Goal: Information Seeking & Learning: Learn about a topic

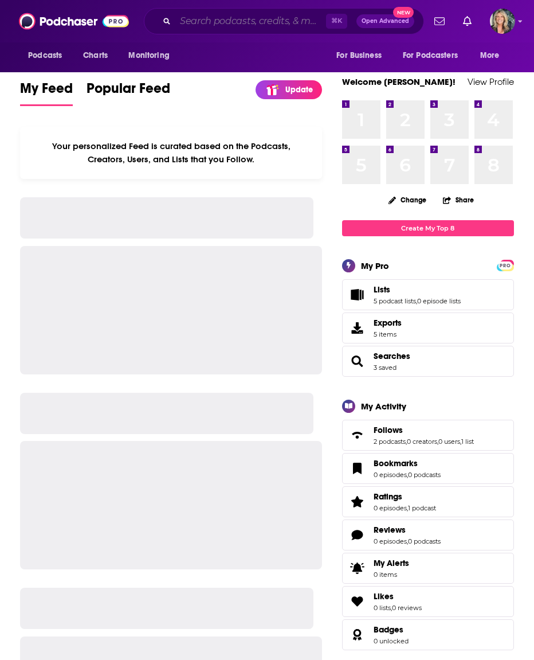
click at [188, 22] on input "Search podcasts, credits, & more..." at bounding box center [250, 21] width 151 height 18
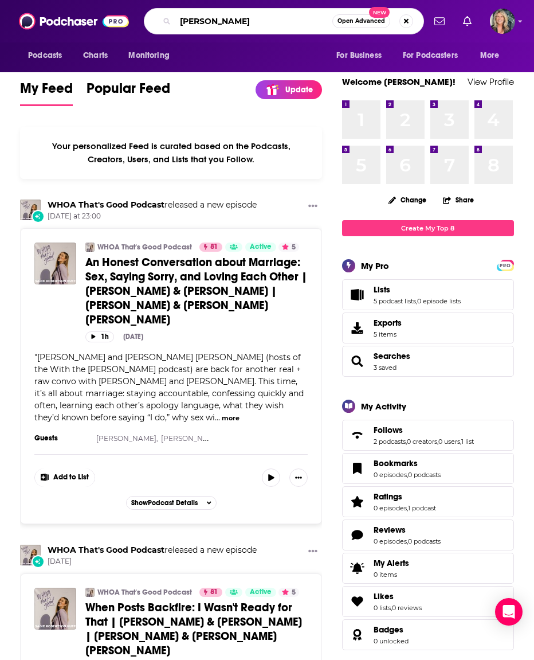
type input "[PERSON_NAME]"
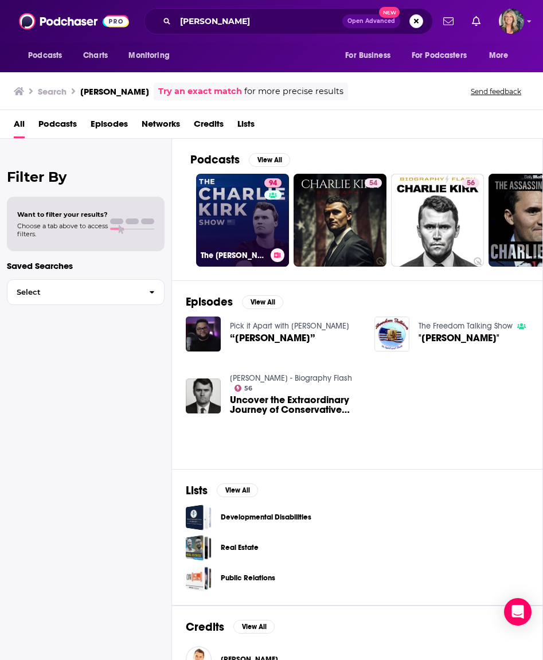
click at [240, 203] on link "94 The [PERSON_NAME] Show" at bounding box center [242, 220] width 93 height 93
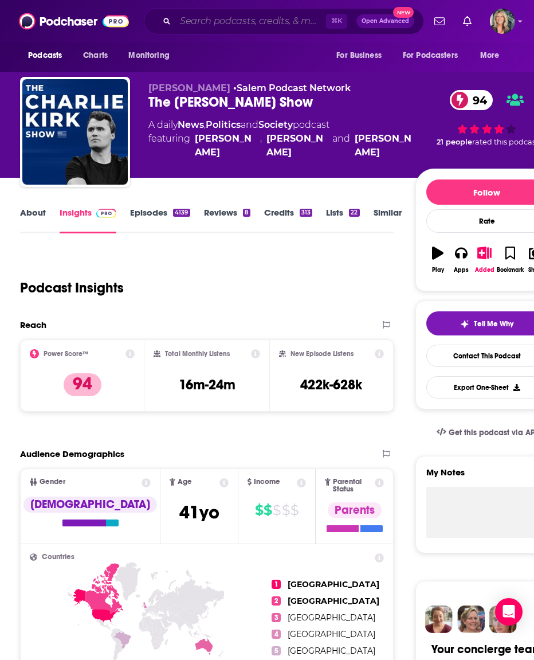
click at [244, 19] on input "Search podcasts, credits, & more..." at bounding box center [250, 21] width 151 height 18
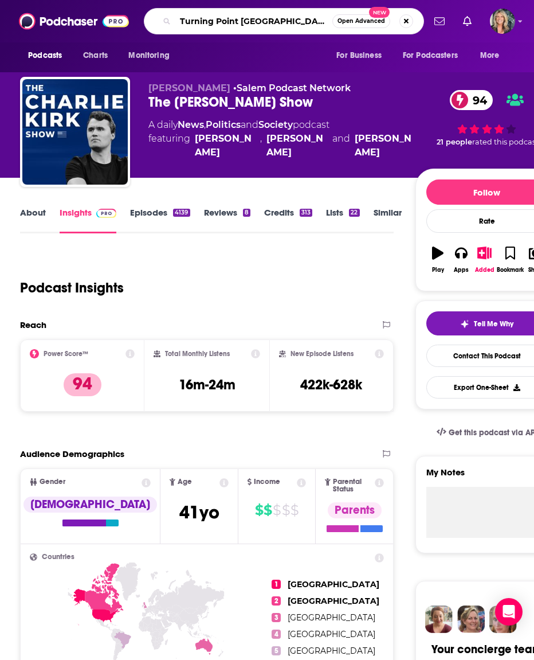
type input "Turning Point [GEOGRAPHIC_DATA]"
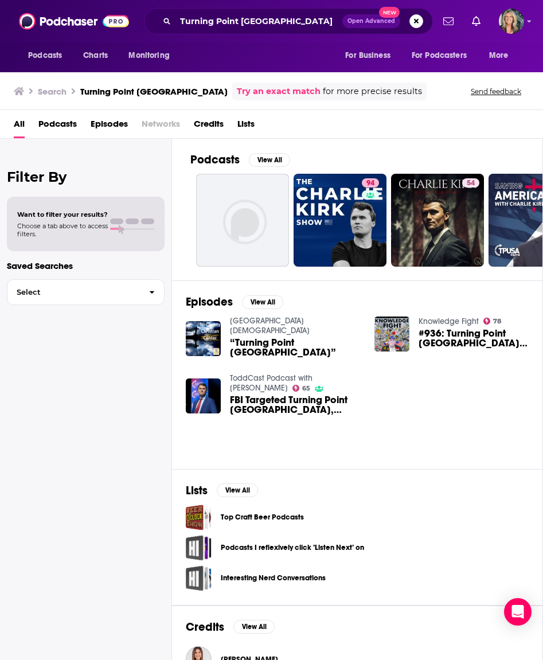
click at [261, 338] on span "“Turning Point [GEOGRAPHIC_DATA]”" at bounding box center [295, 347] width 131 height 19
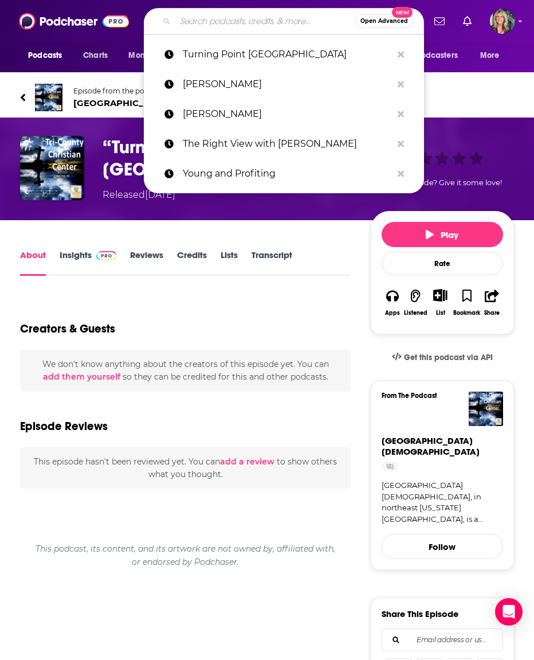
click at [188, 22] on input "Search podcasts, credits, & more..." at bounding box center [265, 21] width 180 height 18
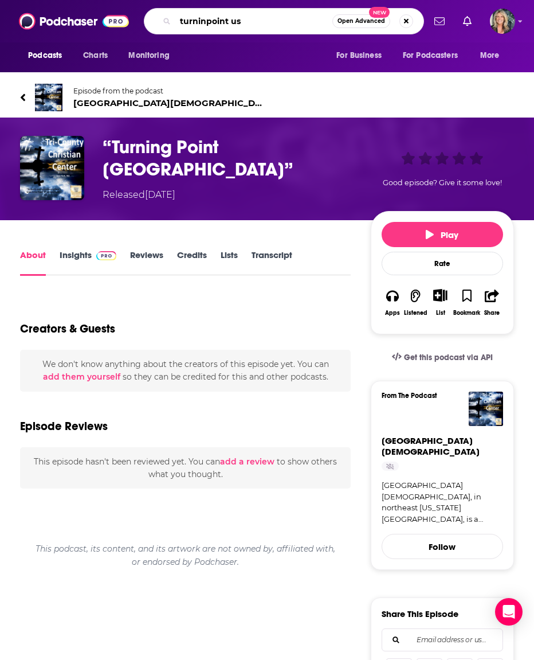
type input "turninpoint [GEOGRAPHIC_DATA]"
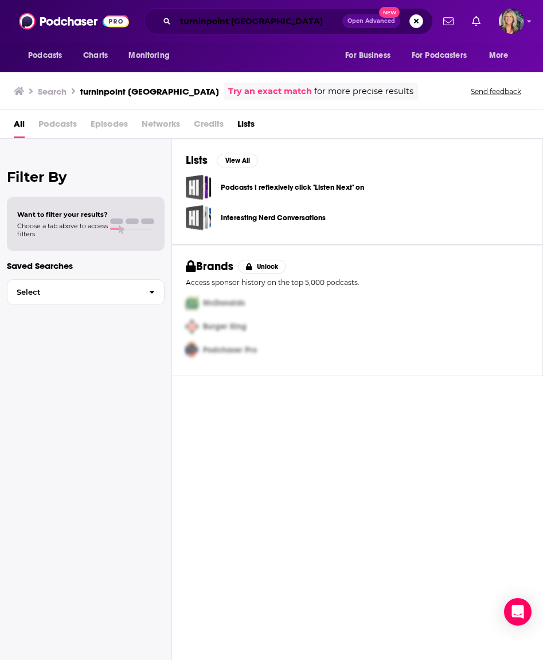
drag, startPoint x: 205, startPoint y: 20, endPoint x: 206, endPoint y: 32, distance: 12.1
click at [205, 20] on input "turninpoint [GEOGRAPHIC_DATA]" at bounding box center [258, 21] width 167 height 18
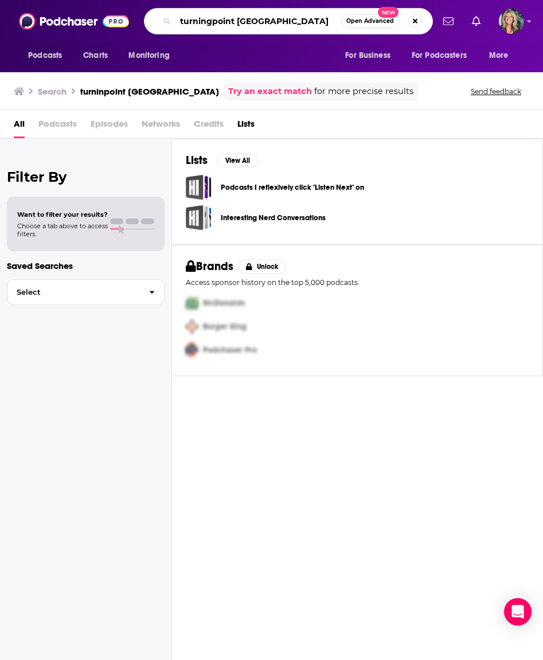
type input "turningpoint [GEOGRAPHIC_DATA]"
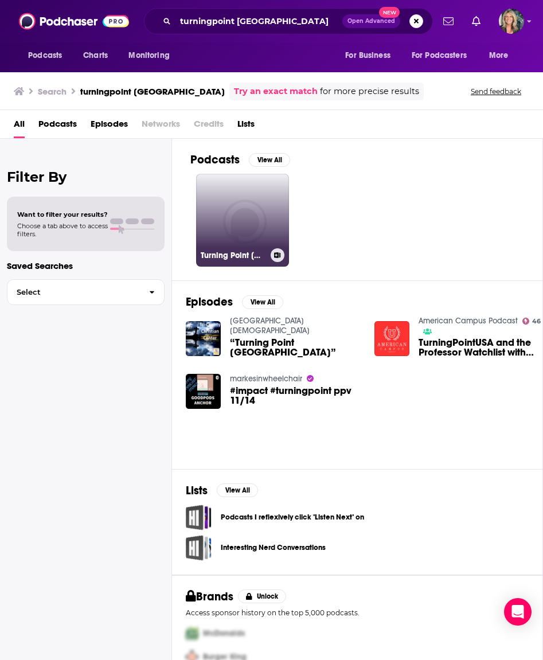
click at [237, 208] on link "Turning Point [GEOGRAPHIC_DATA]" at bounding box center [242, 220] width 93 height 93
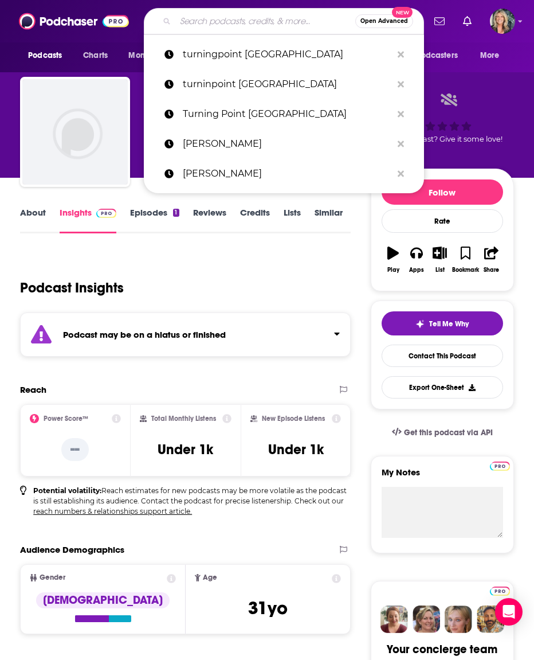
click at [197, 25] on input "Search podcasts, credits, & more..." at bounding box center [265, 21] width 180 height 18
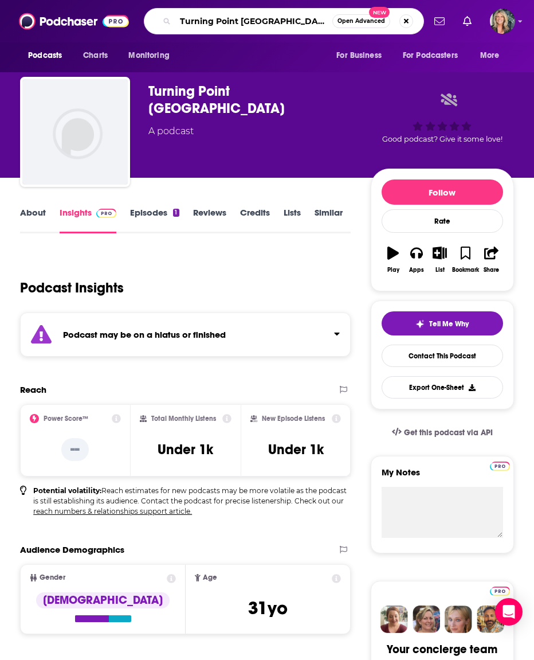
type input "Turning Point [GEOGRAPHIC_DATA]"
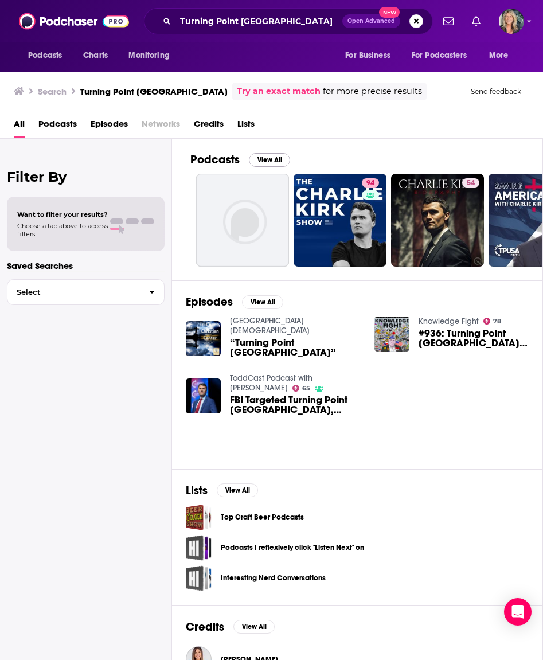
click at [264, 159] on button "View All" at bounding box center [269, 160] width 41 height 14
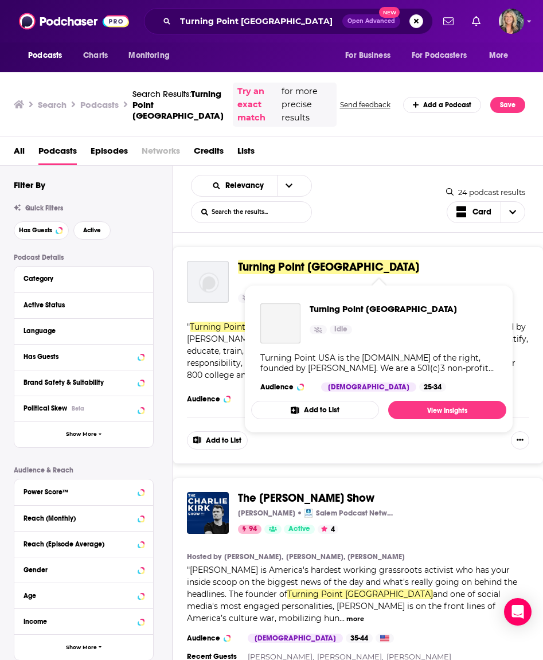
click at [273, 265] on span "Turning Point [GEOGRAPHIC_DATA]" at bounding box center [328, 267] width 181 height 14
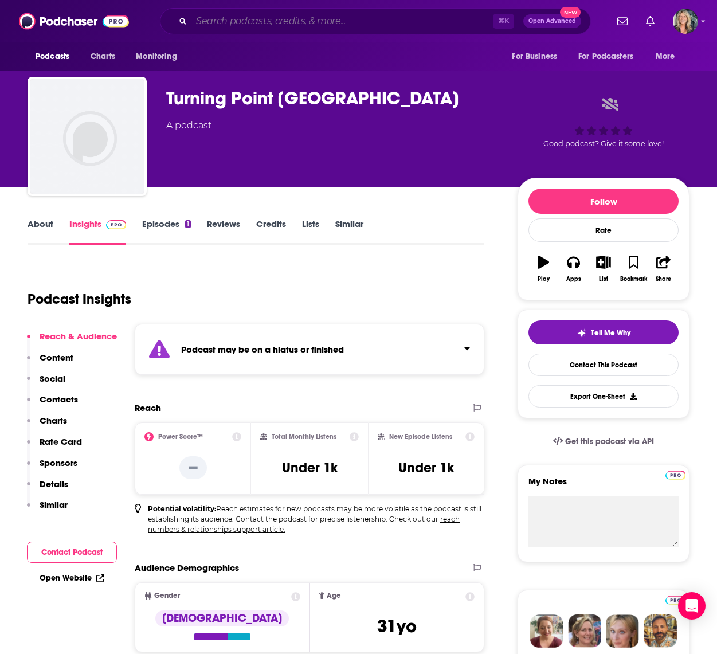
click at [228, 20] on input "Search podcasts, credits, & more..." at bounding box center [343, 21] width 302 height 18
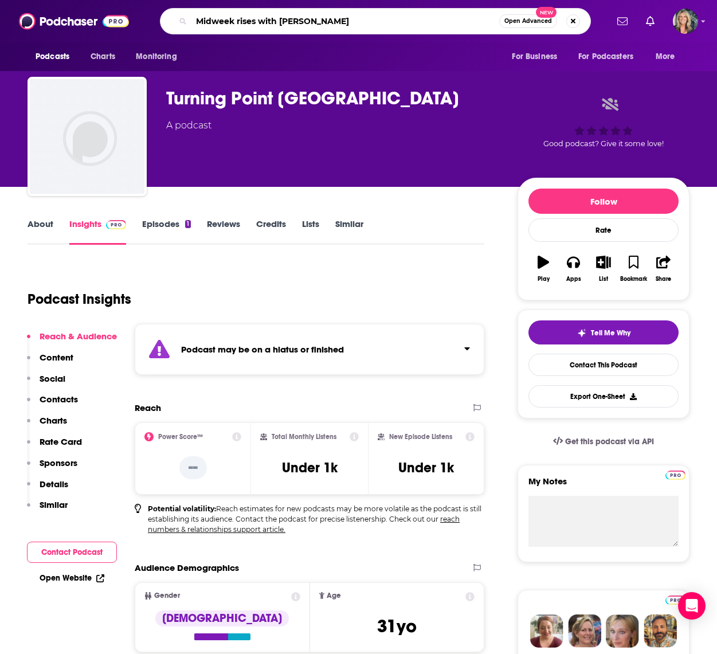
type input "Midweek rises with [PERSON_NAME]"
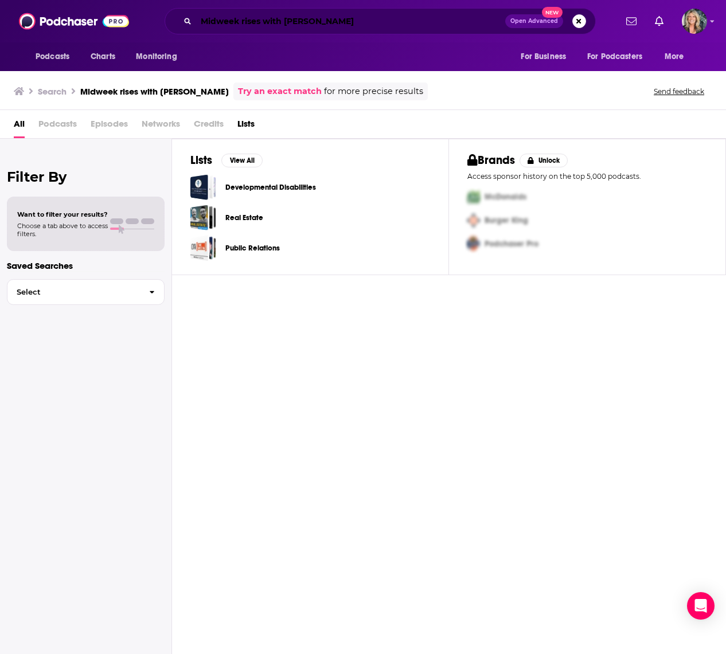
click at [262, 24] on input "Midweek rises with [PERSON_NAME]" at bounding box center [350, 21] width 309 height 18
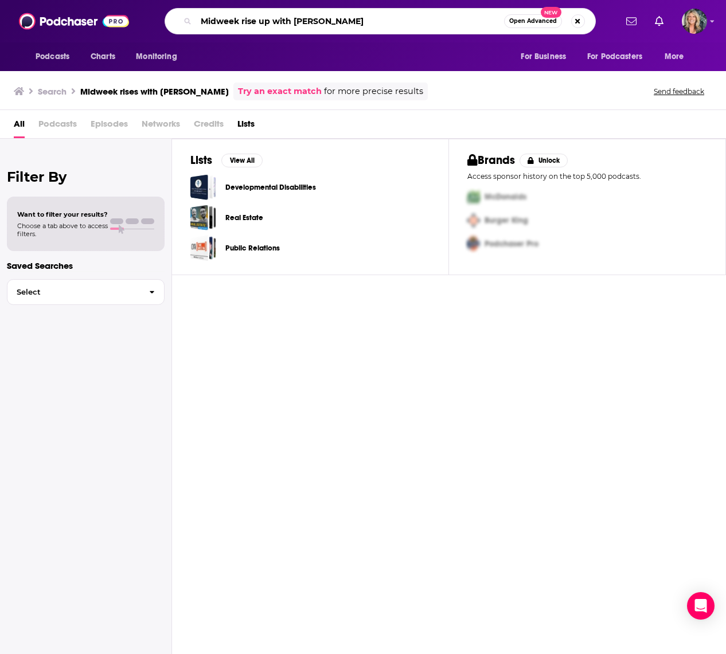
type input "Midweek rise up with [PERSON_NAME]"
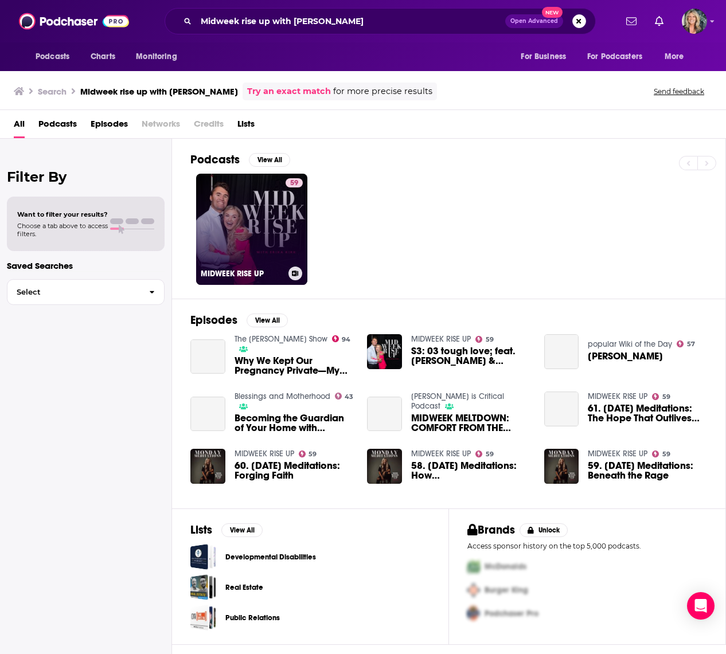
click at [260, 206] on link "59 MIDWEEK RISE UP" at bounding box center [251, 229] width 111 height 111
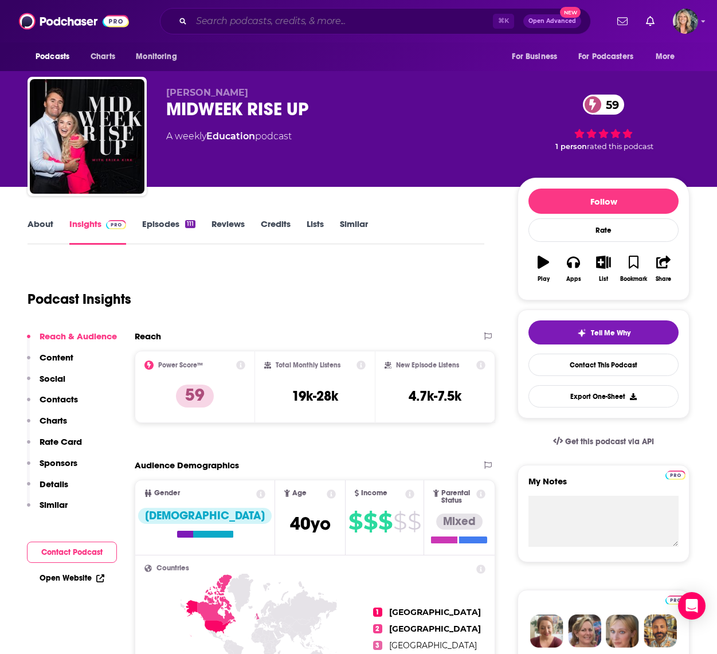
click at [241, 25] on input "Search podcasts, credits, & more..." at bounding box center [343, 21] width 302 height 18
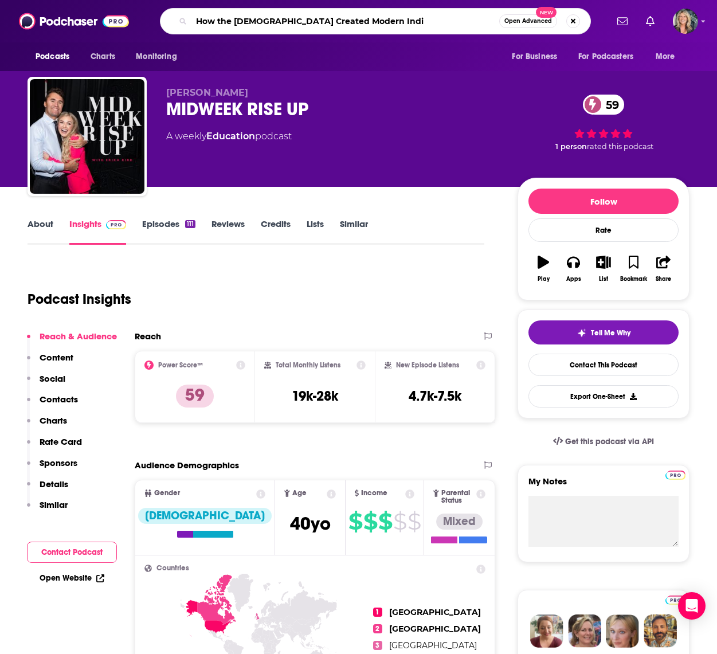
type input "How the [DEMOGRAPHIC_DATA] Created Modern [GEOGRAPHIC_DATA]"
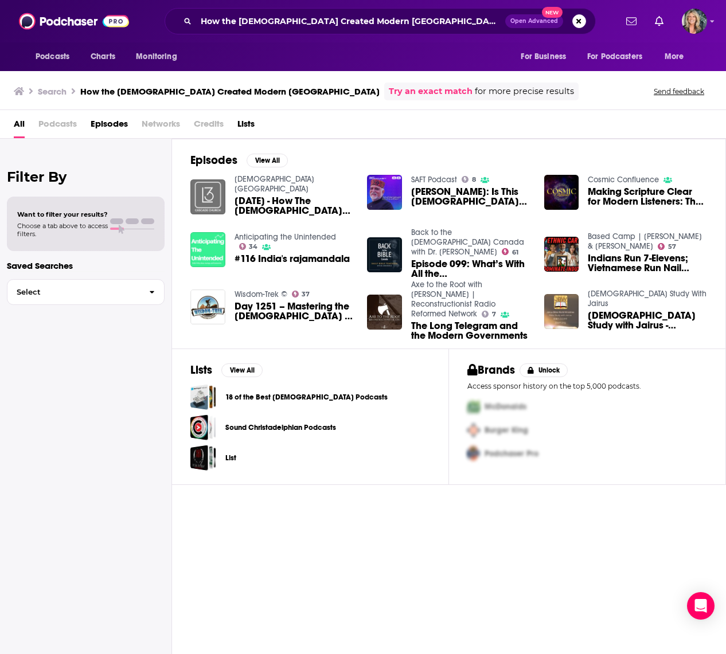
click at [438, 191] on span "[PERSON_NAME]: Is This [DEMOGRAPHIC_DATA] the FATHER of Modern [GEOGRAPHIC_DATA…" at bounding box center [470, 196] width 119 height 19
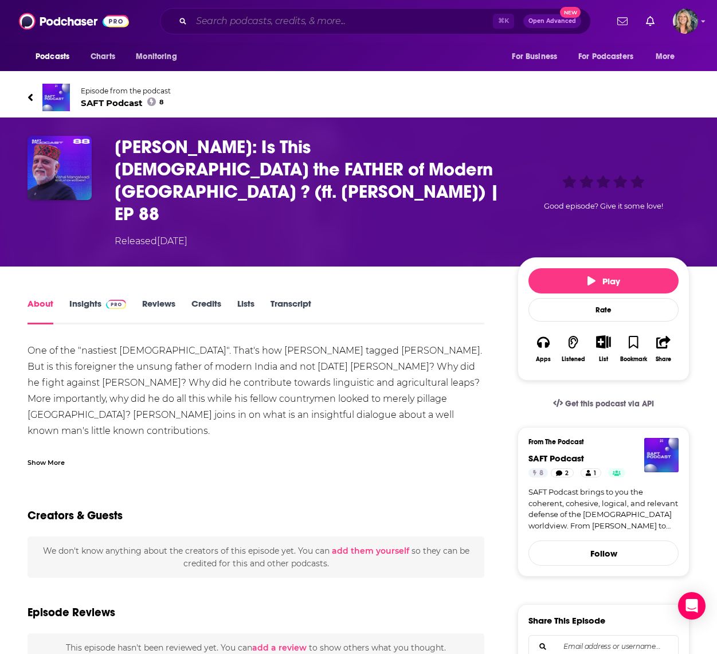
click at [237, 24] on input "Search podcasts, credits, & more..." at bounding box center [343, 21] width 302 height 18
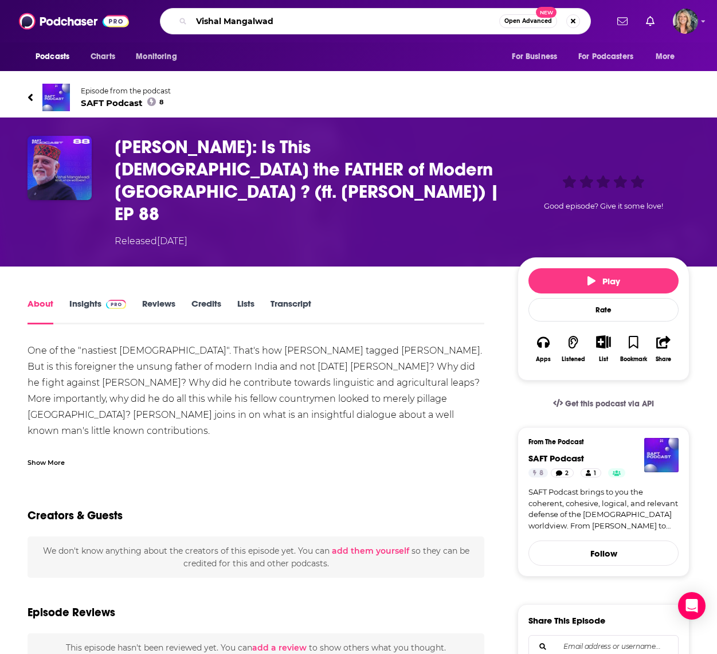
type input "[PERSON_NAME]"
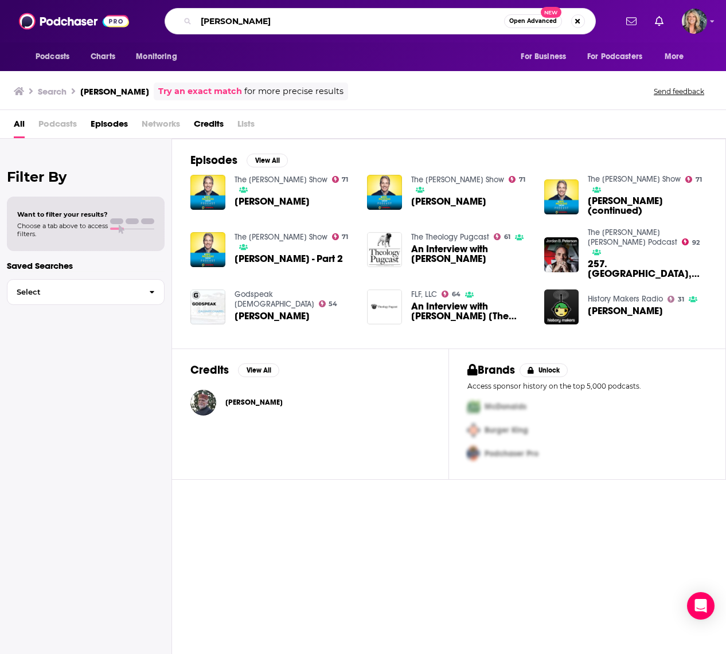
drag, startPoint x: 294, startPoint y: 20, endPoint x: 188, endPoint y: 16, distance: 106.2
click at [188, 16] on div "[PERSON_NAME] Open Advanced New" at bounding box center [380, 21] width 431 height 26
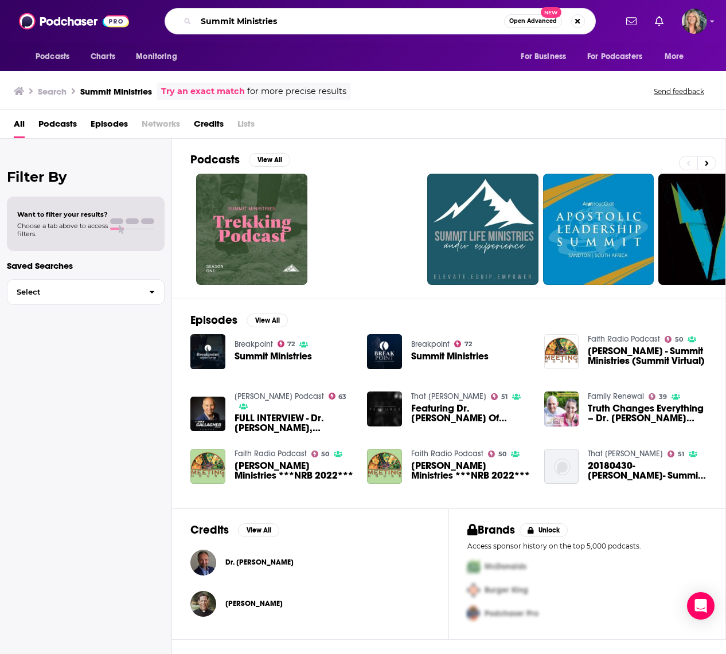
drag, startPoint x: 270, startPoint y: 21, endPoint x: 185, endPoint y: 24, distance: 84.9
click at [185, 24] on div "Summit Ministries Open Advanced New" at bounding box center [380, 21] width 431 height 26
click at [286, 24] on input "The Holy Sexuality" at bounding box center [350, 21] width 308 height 18
type input "The Holy Sexuality Project"
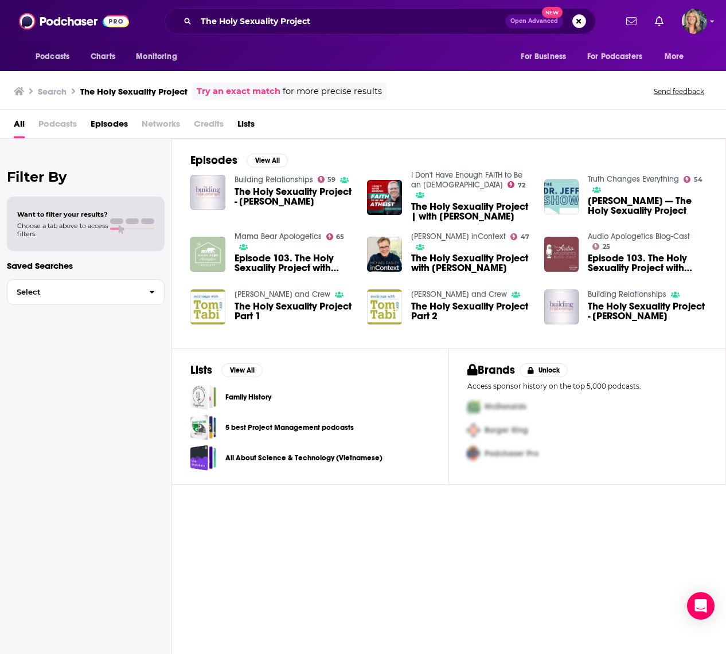
click at [295, 193] on span "The Holy Sexuality Project - [PERSON_NAME]" at bounding box center [294, 196] width 119 height 19
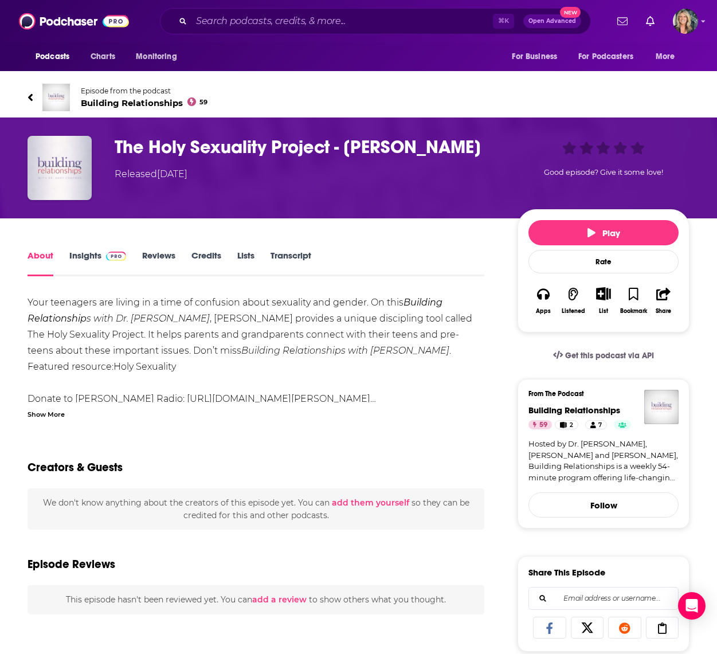
click at [94, 255] on link "Insights" at bounding box center [97, 263] width 57 height 26
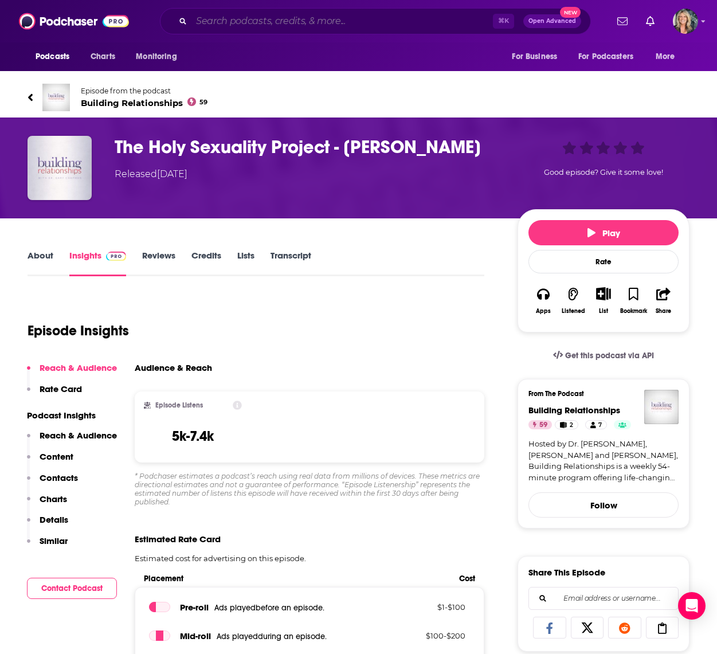
click at [280, 25] on input "Search podcasts, credits, & more..." at bounding box center [343, 21] width 302 height 18
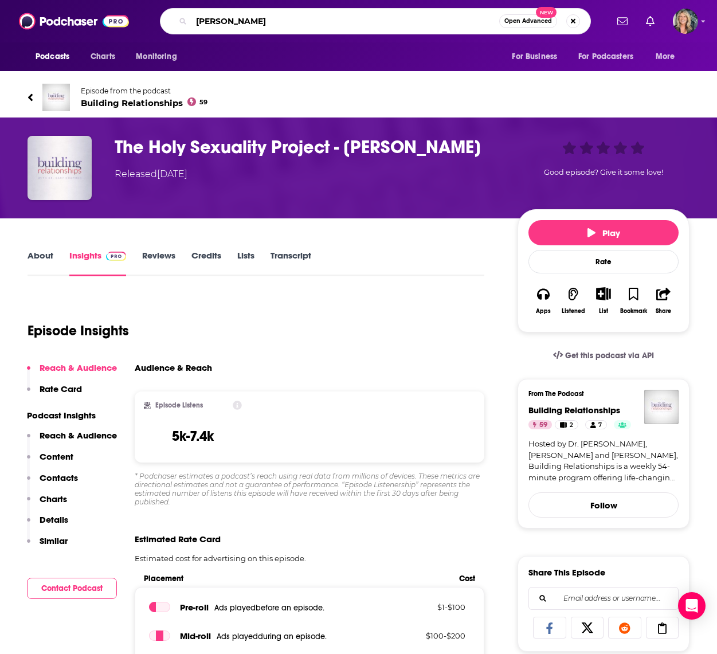
type input "[PERSON_NAME]"
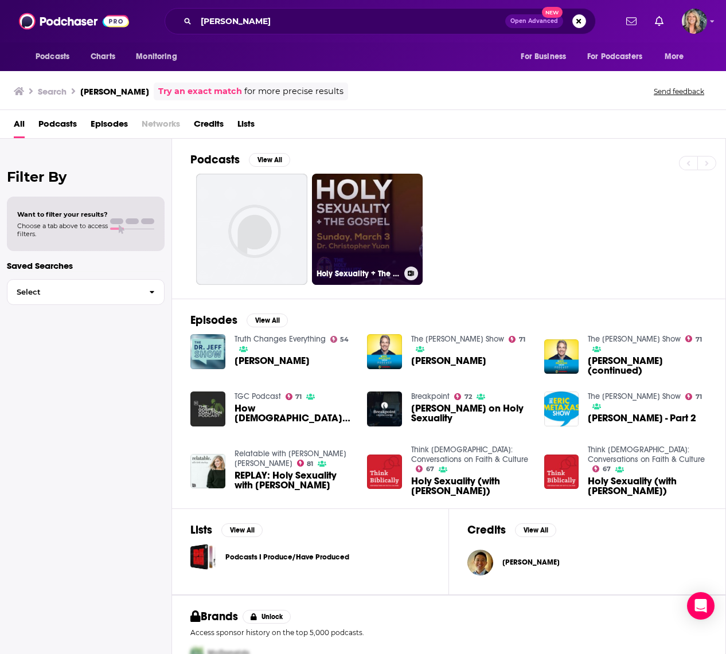
click at [360, 241] on link "Holy Sexuality + The [DEMOGRAPHIC_DATA]" at bounding box center [367, 229] width 111 height 111
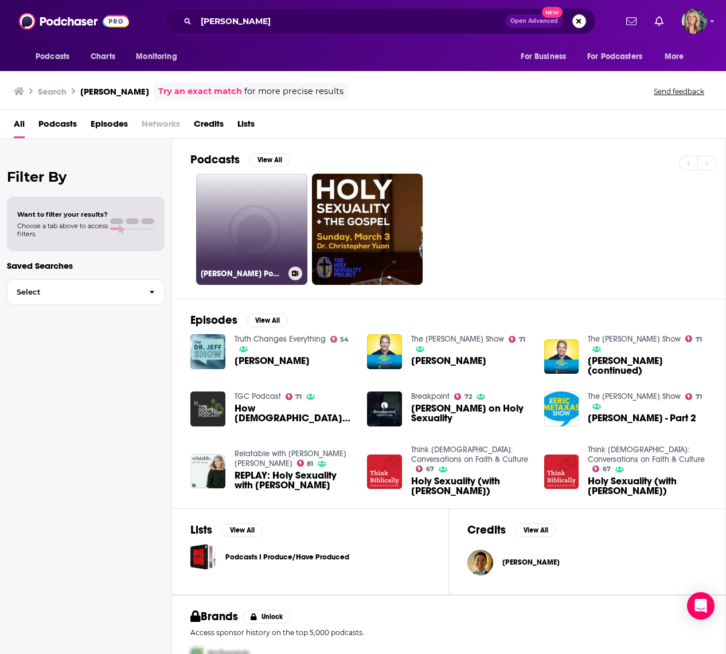
click at [254, 226] on link "[PERSON_NAME] Podcast" at bounding box center [251, 229] width 111 height 111
